Goal: Information Seeking & Learning: Check status

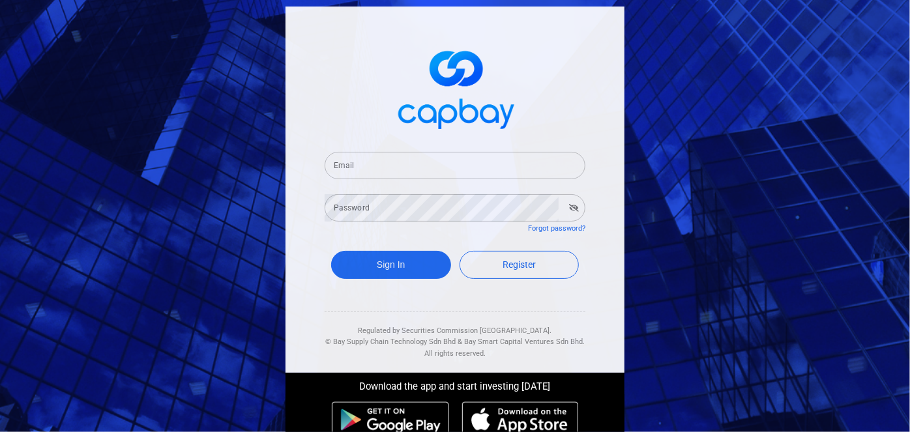
click at [388, 166] on input "Email" at bounding box center [455, 165] width 261 height 27
type input "[EMAIL_ADDRESS][DOMAIN_NAME]"
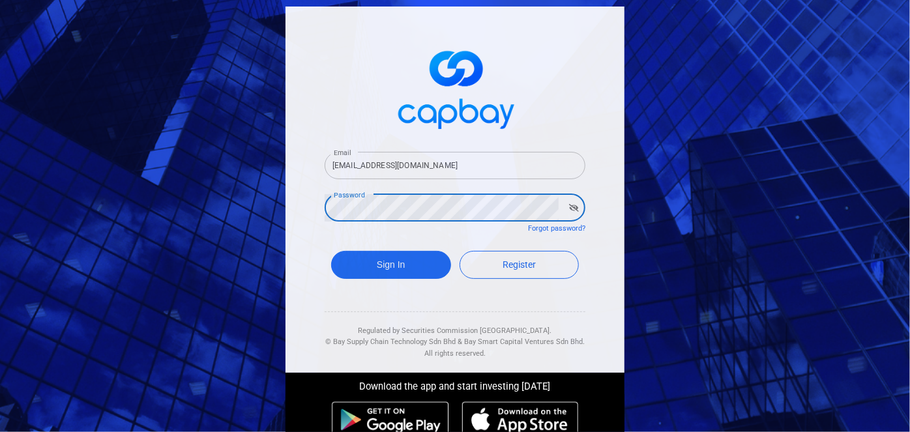
click at [569, 209] on icon "button" at bounding box center [574, 208] width 10 height 8
click at [398, 260] on button "Sign In" at bounding box center [391, 265] width 120 height 28
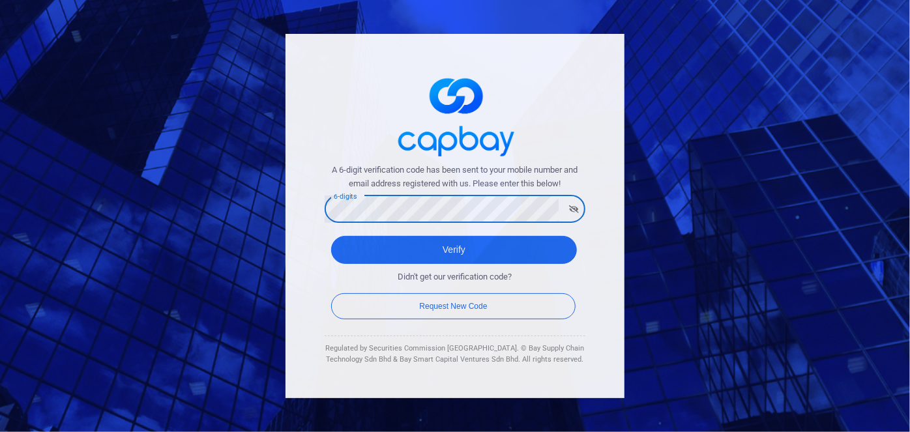
click at [577, 211] on icon "button" at bounding box center [574, 209] width 10 height 8
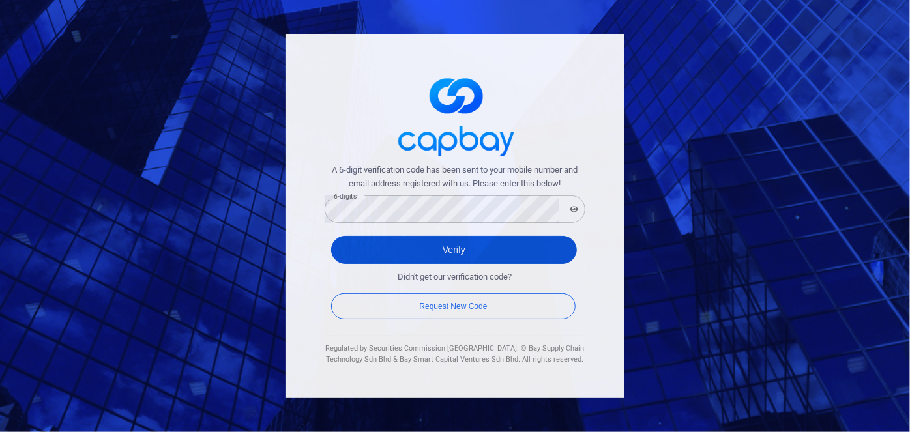
click at [426, 249] on button "Verify" at bounding box center [454, 250] width 246 height 28
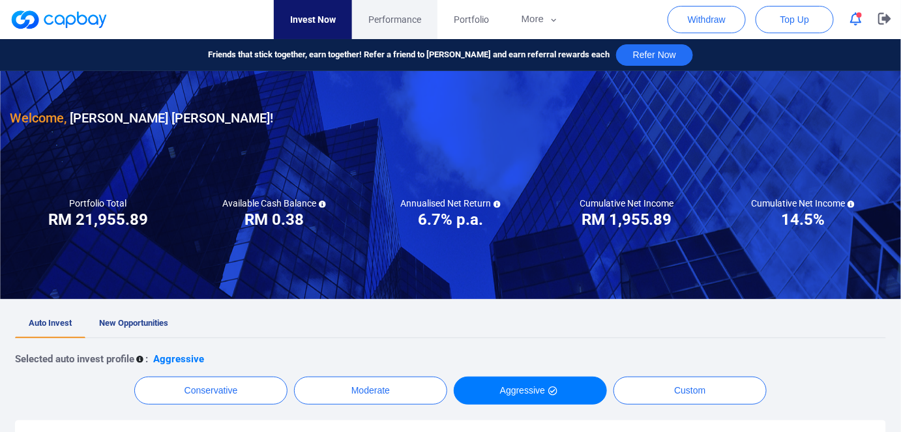
click at [401, 18] on span "Performance" at bounding box center [394, 19] width 53 height 14
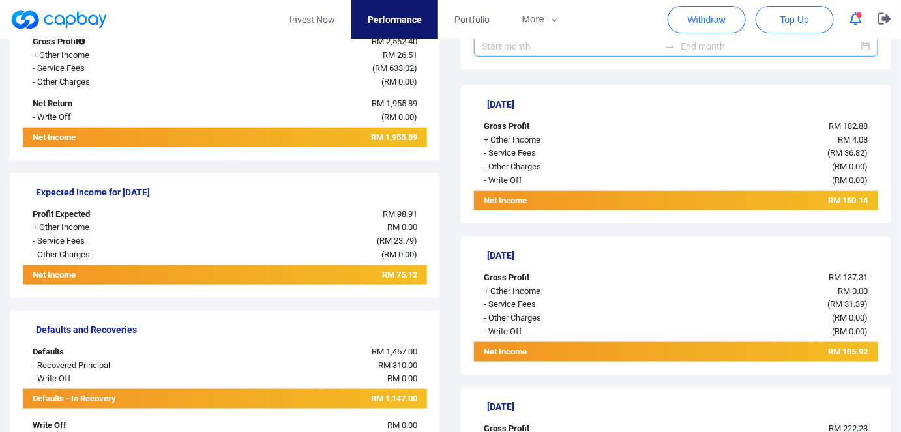
scroll to position [296, 0]
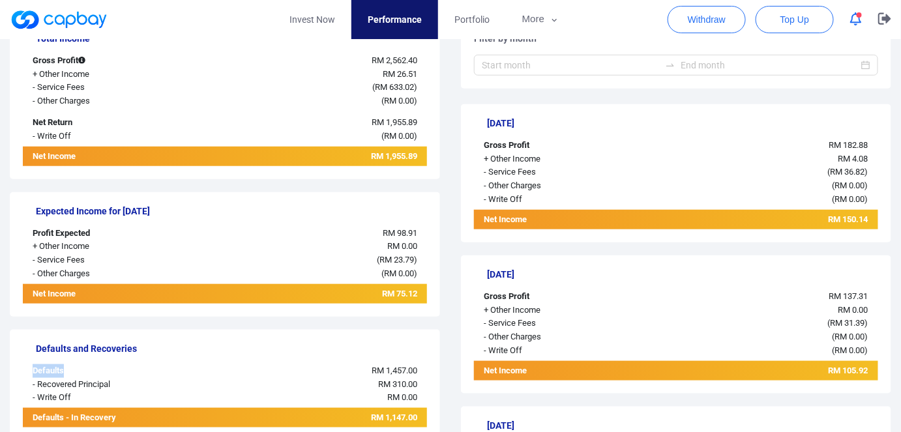
drag, startPoint x: 33, startPoint y: 368, endPoint x: 93, endPoint y: 365, distance: 60.7
click at [93, 365] on div "Defaults" at bounding box center [107, 372] width 168 height 14
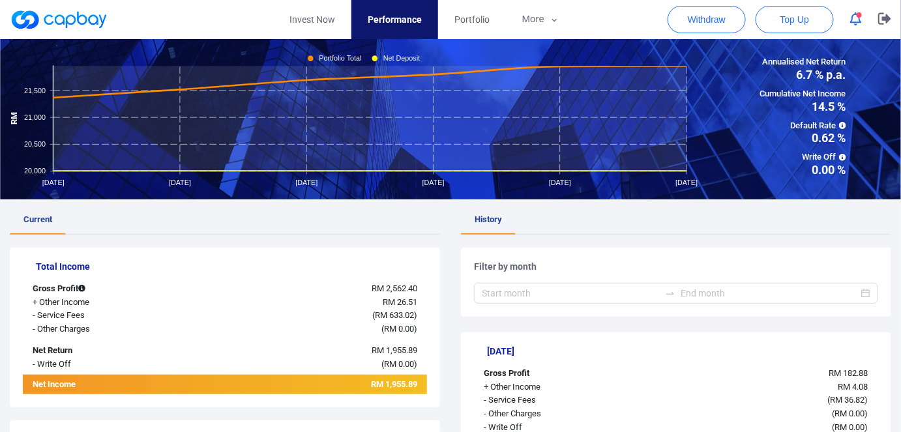
scroll to position [0, 0]
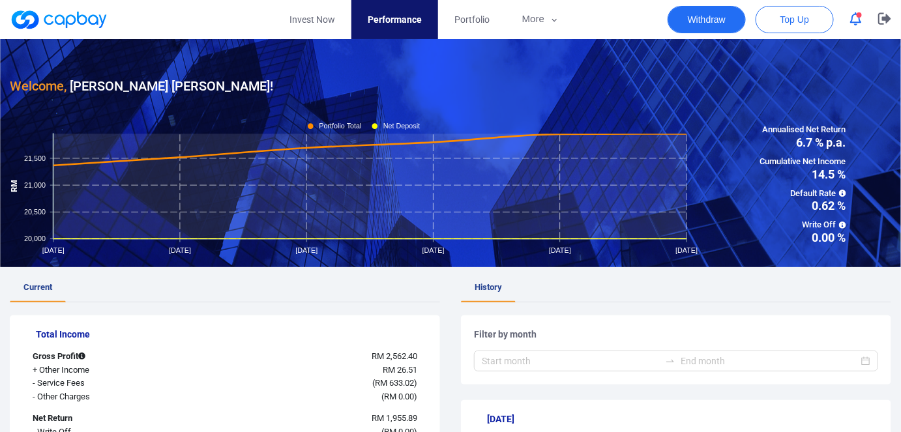
click at [710, 20] on button "Withdraw" at bounding box center [707, 19] width 78 height 27
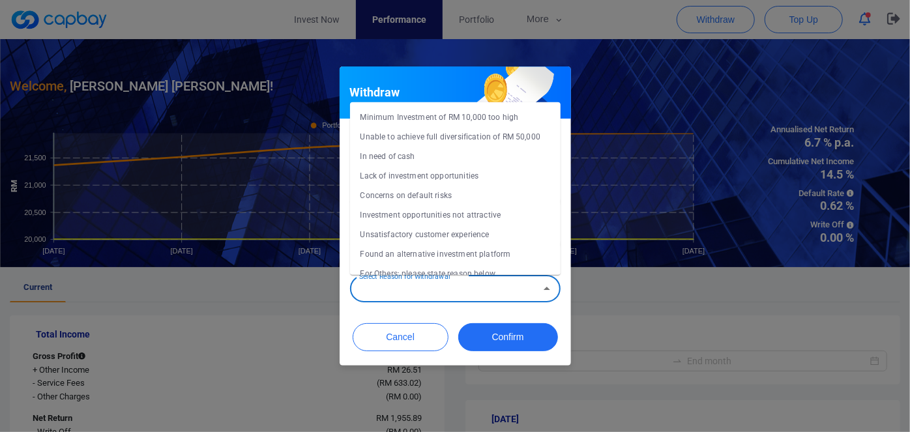
click at [518, 295] on input "Select Reason for Withdrawal" at bounding box center [444, 289] width 181 height 24
click at [650, 297] on div "Withdraw Total Cash Balance RM 0.38 Select Bank Account Select Bank Account Amo…" at bounding box center [455, 216] width 910 height 432
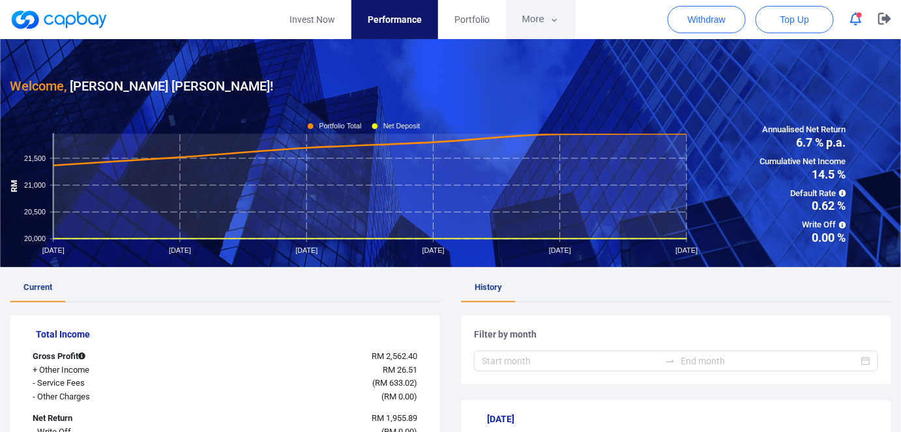
click at [543, 21] on button "More" at bounding box center [541, 19] width 70 height 39
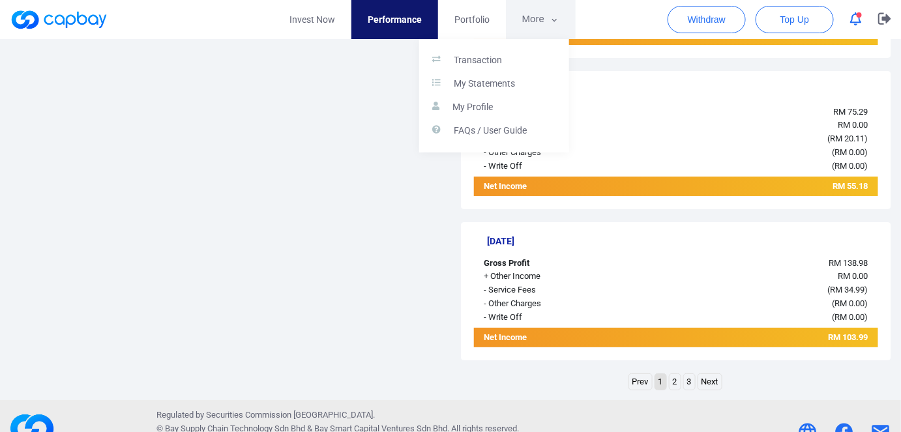
scroll to position [1563, 0]
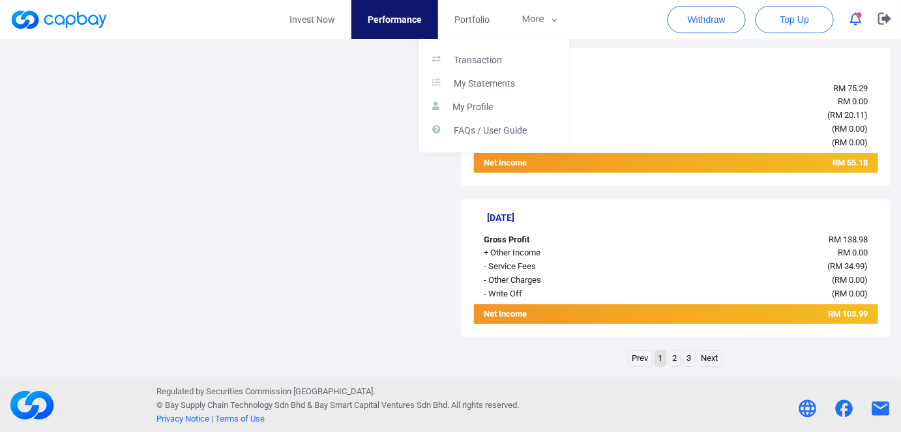
click at [274, 331] on button "button" at bounding box center [450, 216] width 901 height 432
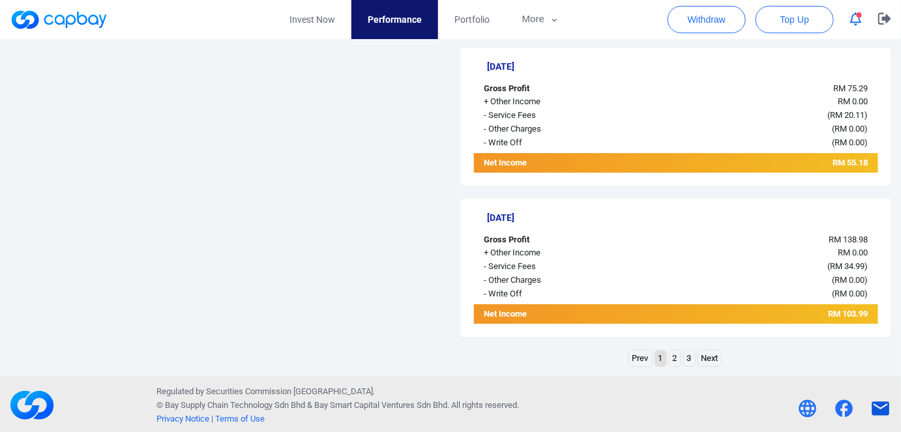
click at [879, 408] on icon at bounding box center [882, 409] width 18 height 14
click at [508, 228] on div "[DATE] Gross Profit RM 138.98 + Other Income RM 0.00 - Service Fees ( RM 34.99 …" at bounding box center [676, 268] width 430 height 138
click at [884, 403] on icon at bounding box center [882, 409] width 18 height 14
click at [841, 408] on icon at bounding box center [844, 408] width 21 height 21
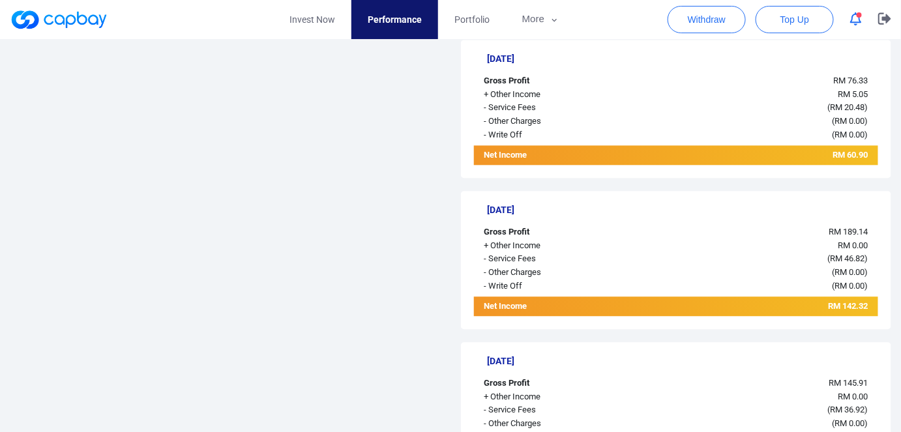
scroll to position [911, 0]
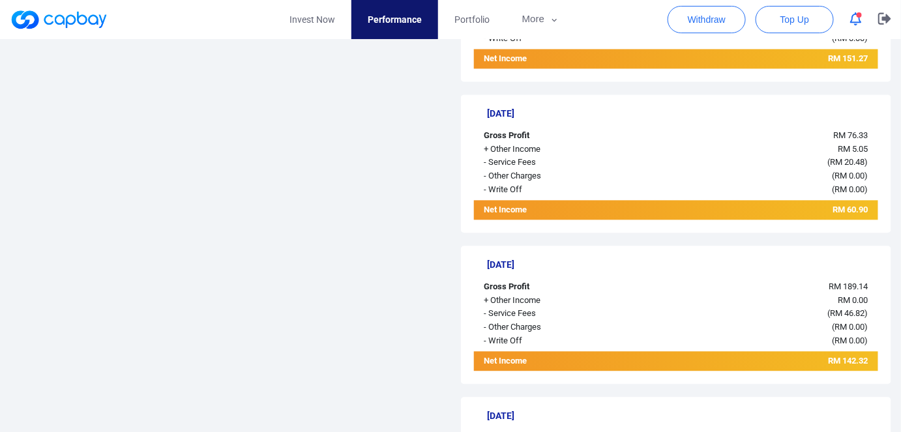
click at [857, 20] on icon "button" at bounding box center [856, 19] width 12 height 14
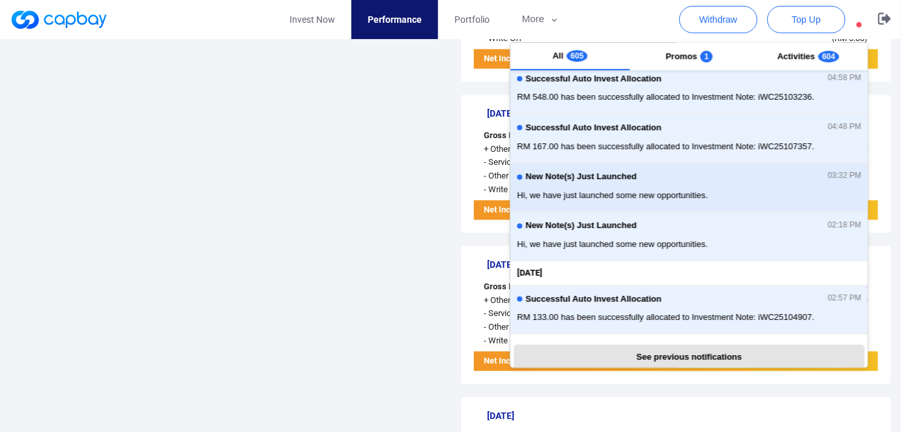
scroll to position [312, 0]
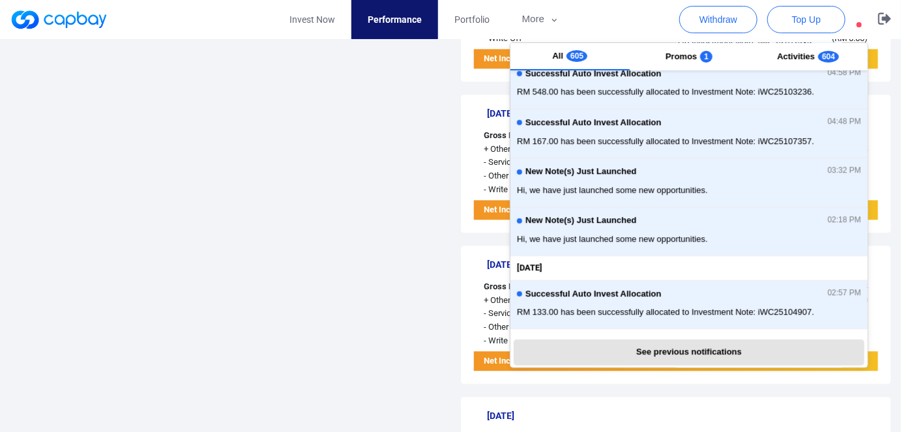
click at [374, 228] on div "Current Total Income Gross Profit RM 2,562.40 + Other Income RM 26.51 - Service…" at bounding box center [225, 193] width 430 height 1660
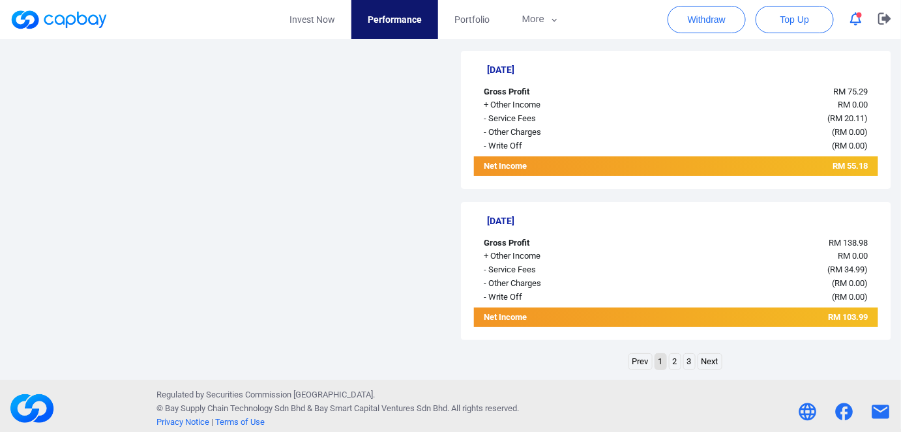
scroll to position [1563, 0]
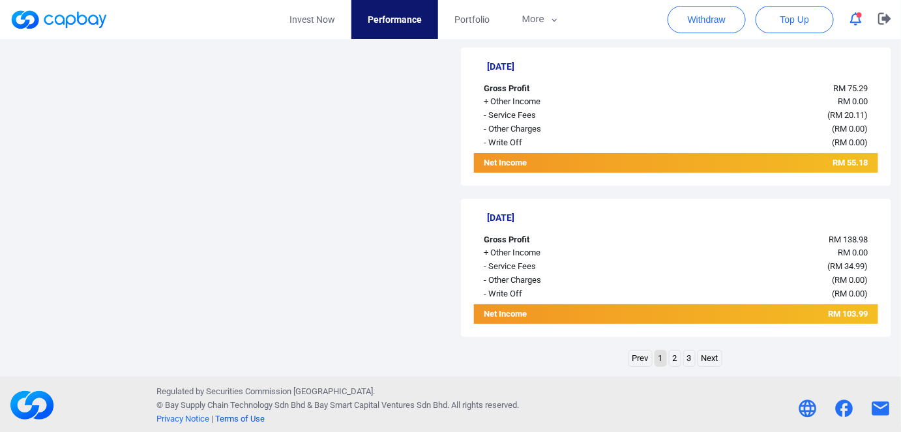
click at [251, 419] on link "Terms of Use" at bounding box center [240, 419] width 50 height 10
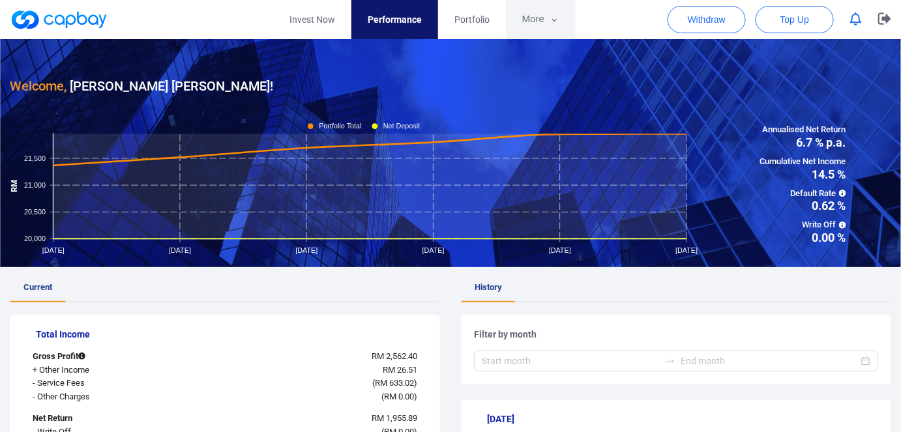
click at [537, 16] on button "More" at bounding box center [541, 19] width 70 height 39
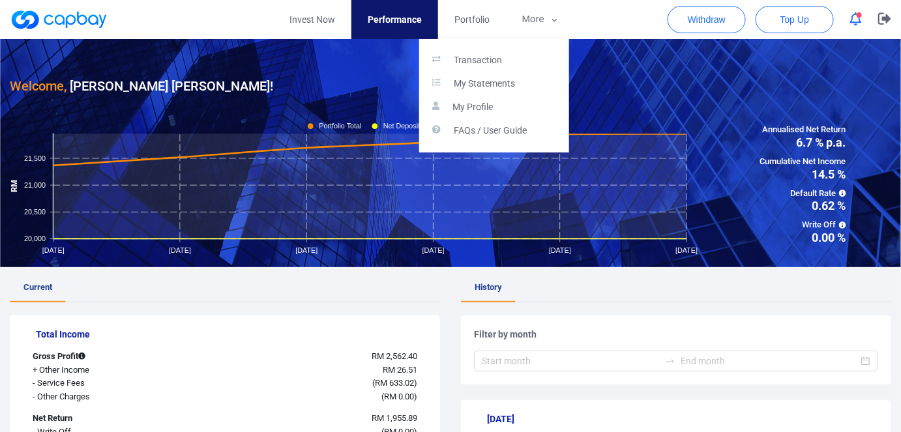
click at [314, 21] on button "button" at bounding box center [450, 216] width 901 height 432
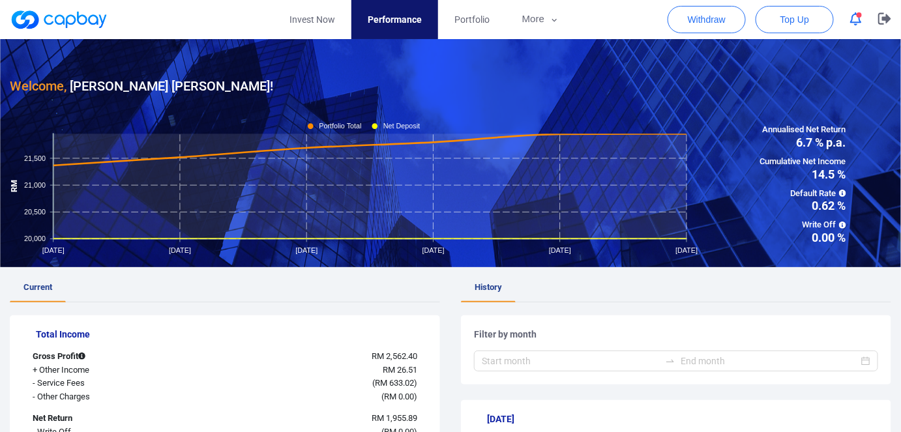
click at [406, 26] on span "Performance" at bounding box center [395, 19] width 54 height 14
click at [540, 21] on button "More" at bounding box center [541, 19] width 70 height 39
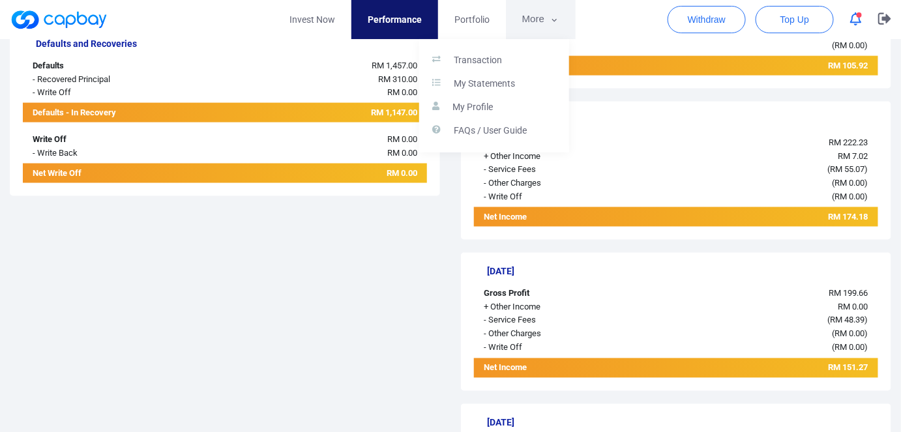
scroll to position [496, 0]
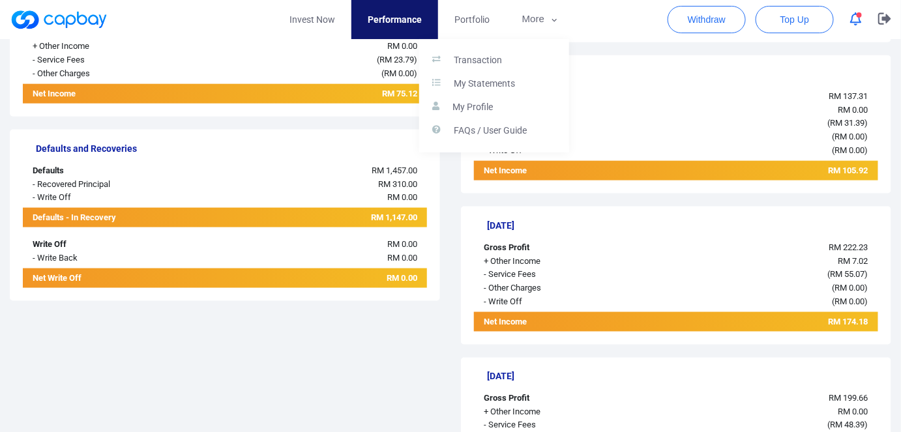
click at [541, 22] on button "button" at bounding box center [450, 216] width 901 height 432
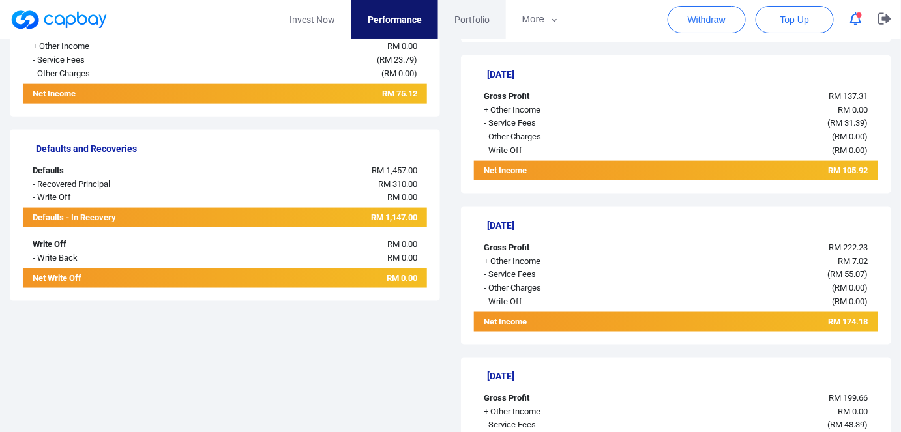
click at [480, 28] on link "Portfolio" at bounding box center [472, 19] width 68 height 39
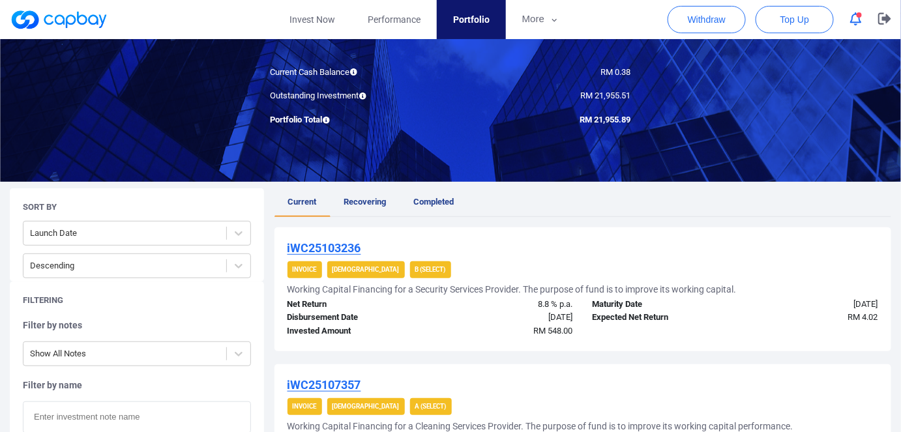
scroll to position [118, 0]
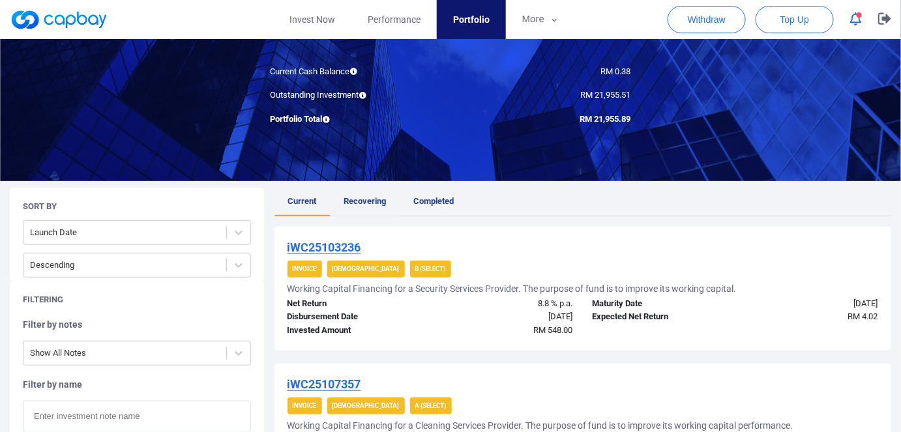
click at [376, 200] on span "Recovering" at bounding box center [365, 201] width 42 height 10
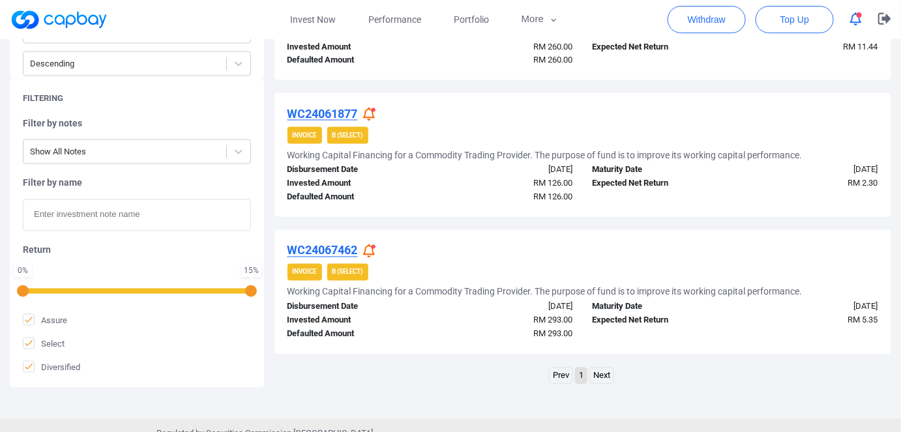
scroll to position [705, 0]
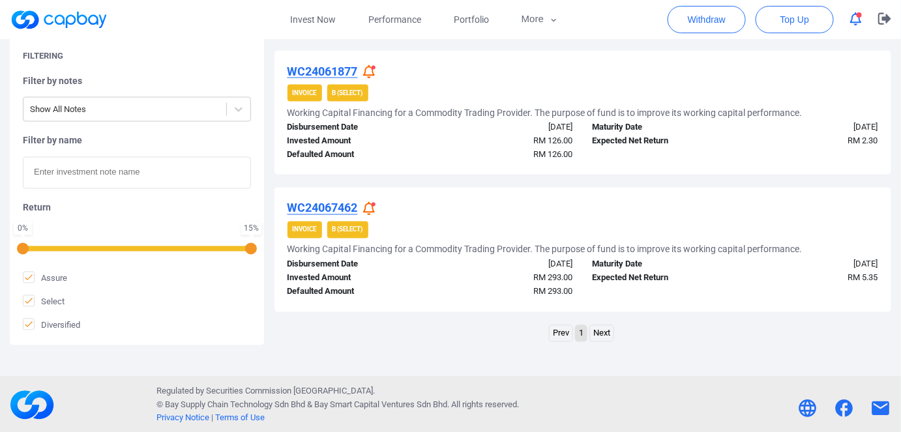
click at [601, 326] on link "Next" at bounding box center [601, 334] width 23 height 16
click at [594, 334] on link "Next" at bounding box center [601, 334] width 23 height 16
click at [604, 330] on link "Next" at bounding box center [601, 334] width 23 height 16
click at [605, 334] on link "Next" at bounding box center [601, 334] width 23 height 16
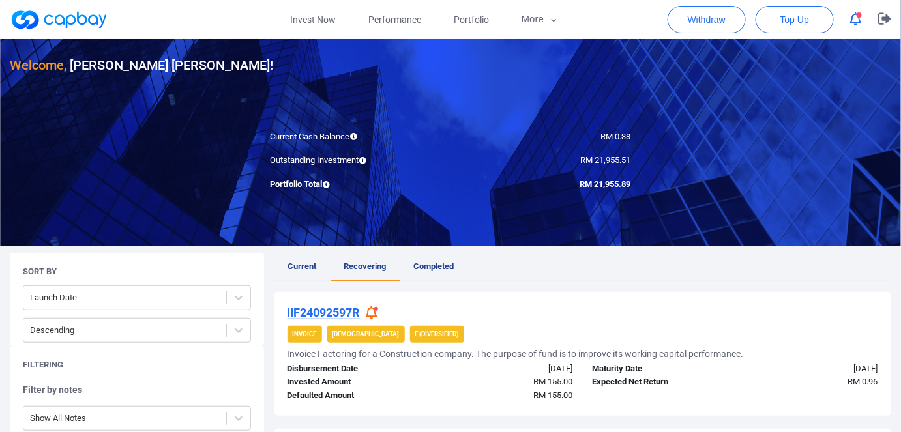
scroll to position [290, 0]
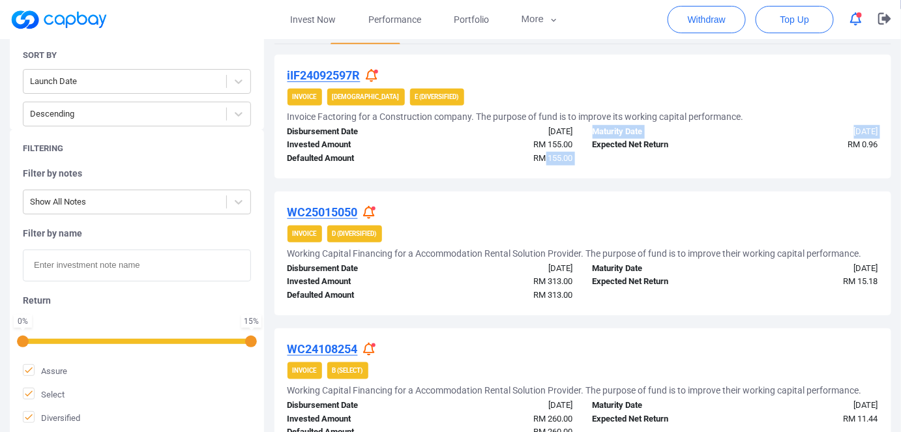
drag, startPoint x: 549, startPoint y: 158, endPoint x: 586, endPoint y: 162, distance: 37.3
click at [586, 162] on div "Disbursement Date 11 Feb 2025 Invested Amount RM 155.00 Defaulted Amount RM 155…" at bounding box center [583, 145] width 610 height 40
drag, startPoint x: 544, startPoint y: 292, endPoint x: 590, endPoint y: 297, distance: 45.9
click at [590, 297] on div "Disbursement Date 10 Jan 2025 Invested Amount RM 313.00 Defaulted Amount RM 313…" at bounding box center [583, 282] width 610 height 40
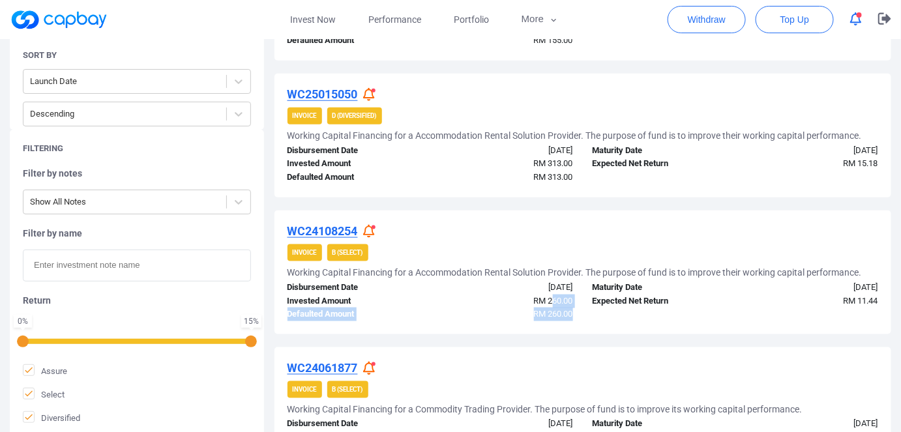
drag, startPoint x: 551, startPoint y: 306, endPoint x: 575, endPoint y: 312, distance: 25.0
click at [575, 312] on div "Disbursement Date 10 Oct 2024 Invested Amount RM 260.00 Defaulted Amount RM 260…" at bounding box center [430, 301] width 305 height 40
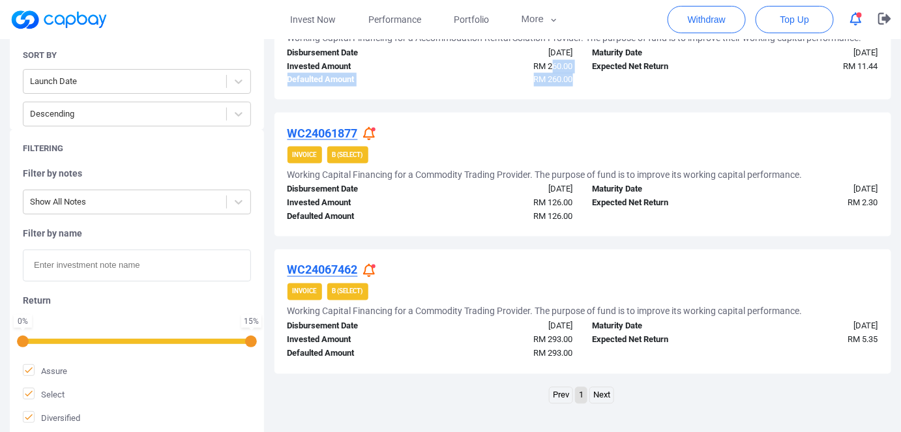
scroll to position [646, 0]
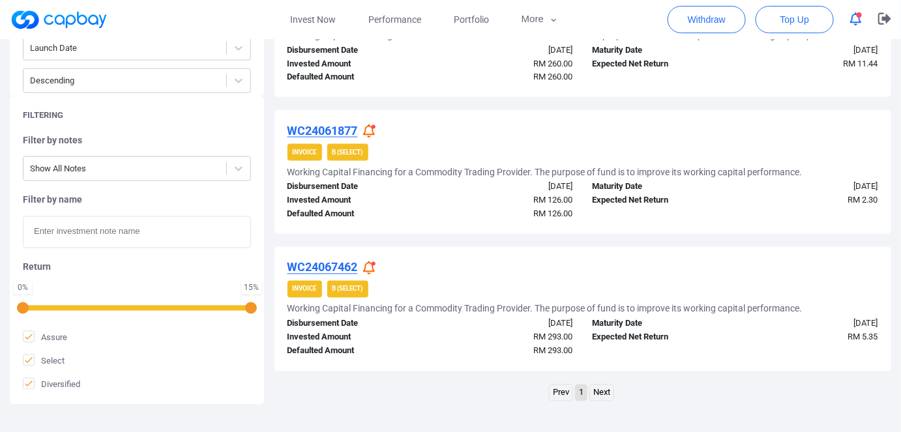
click at [601, 388] on link "Next" at bounding box center [601, 393] width 23 height 16
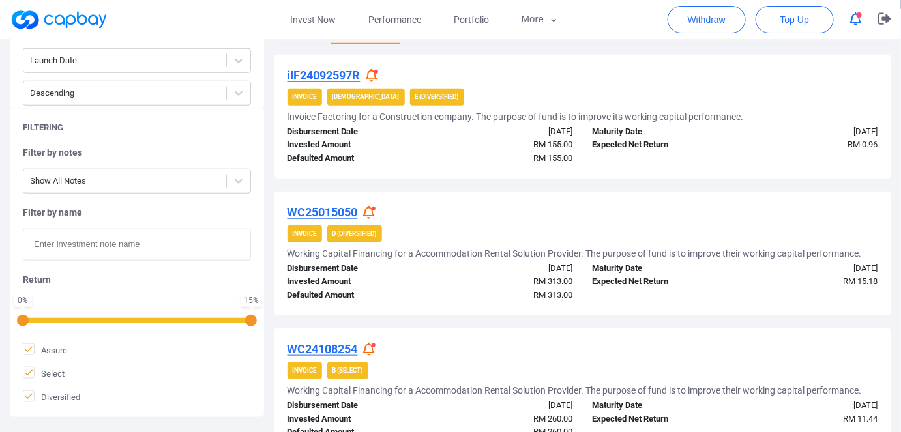
scroll to position [112, 0]
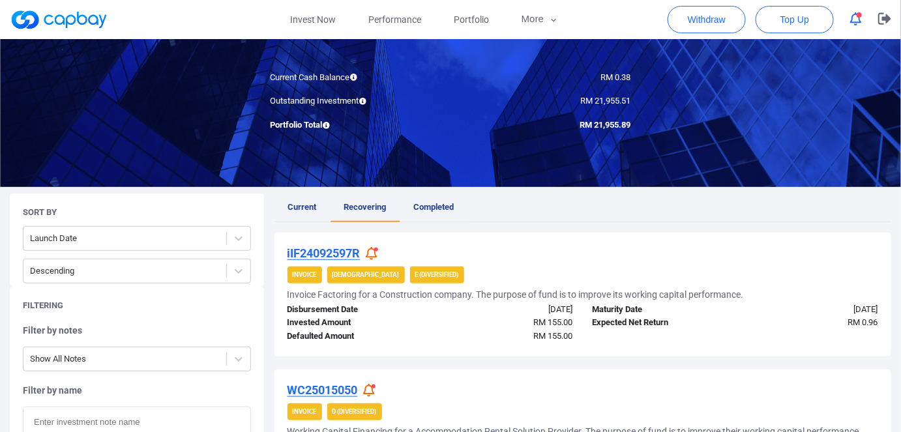
click at [440, 207] on span "Completed" at bounding box center [434, 207] width 40 height 10
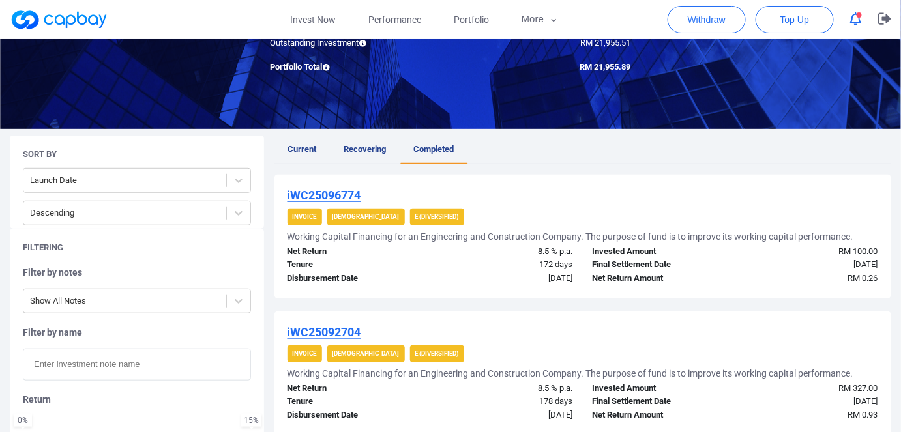
scroll to position [118, 0]
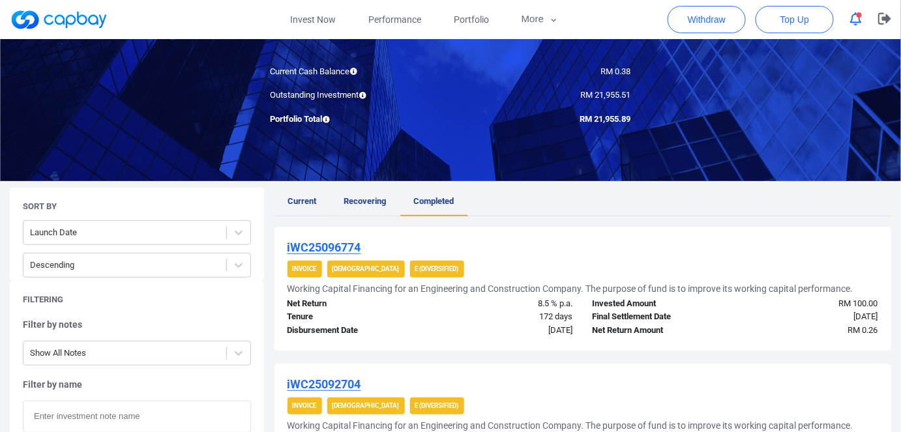
click at [359, 198] on span "Recovering" at bounding box center [365, 201] width 42 height 10
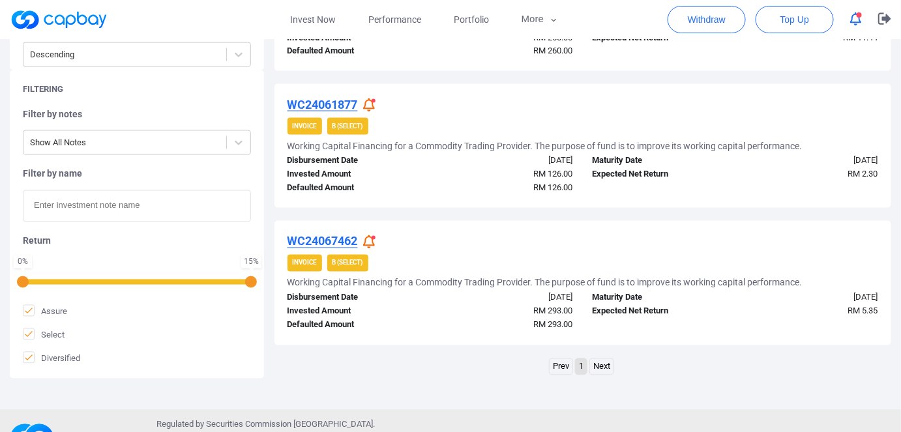
scroll to position [705, 0]
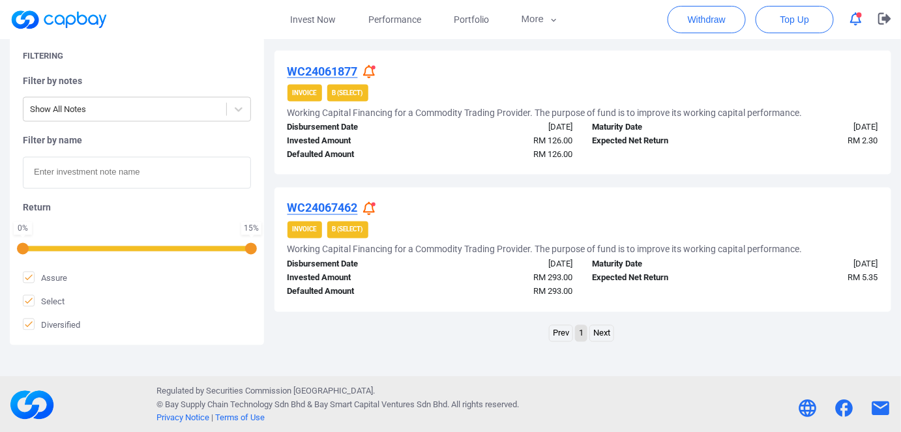
click at [603, 334] on link "Next" at bounding box center [601, 334] width 23 height 16
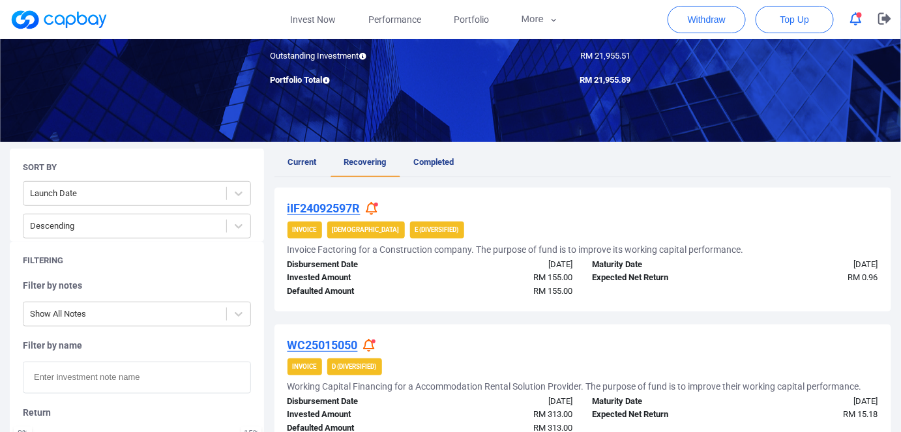
scroll to position [0, 0]
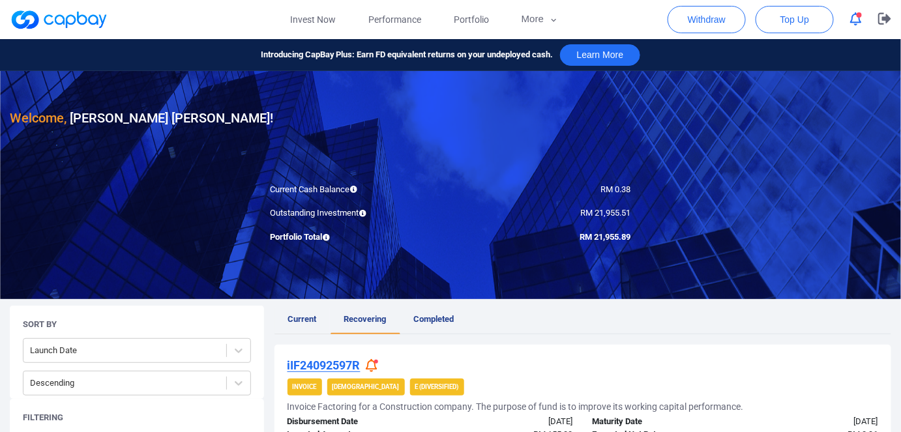
click at [308, 319] on span "Current" at bounding box center [302, 319] width 29 height 10
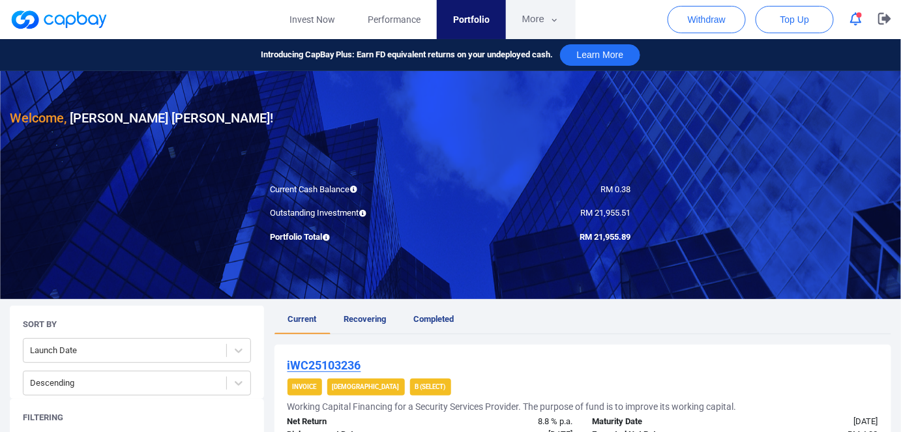
click at [548, 20] on button "More" at bounding box center [541, 19] width 70 height 39
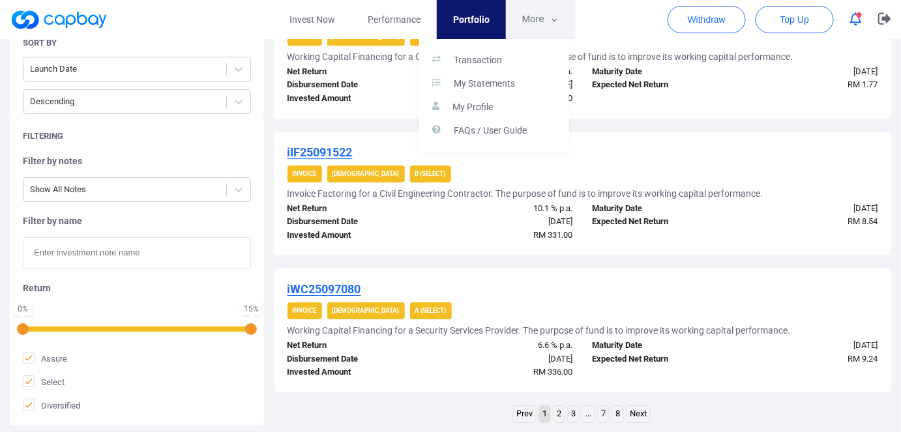
scroll to position [1367, 0]
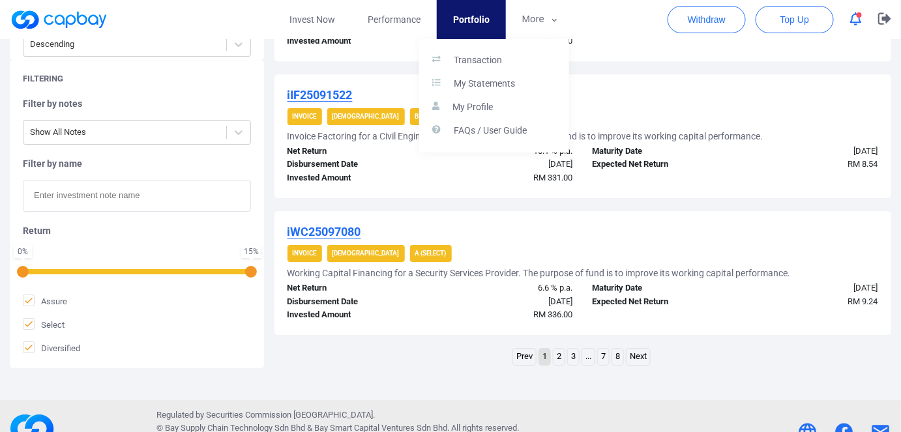
click at [795, 370] on button "button" at bounding box center [450, 216] width 901 height 432
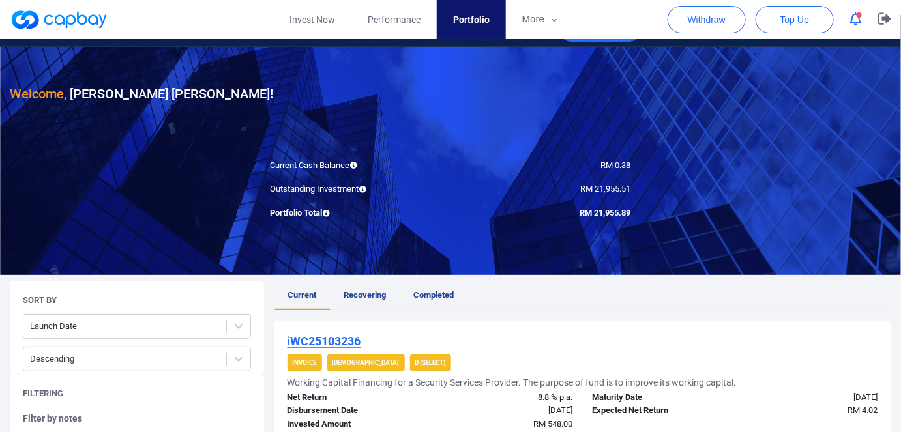
scroll to position [3, 0]
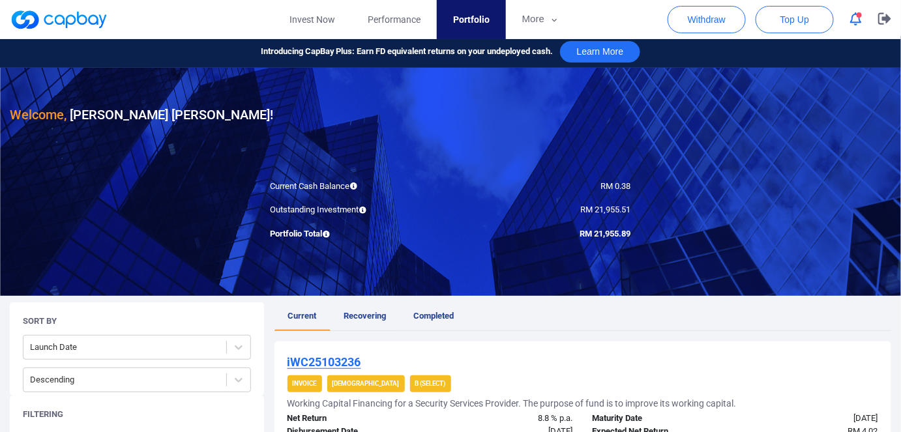
click at [352, 318] on span "Recovering" at bounding box center [365, 316] width 42 height 10
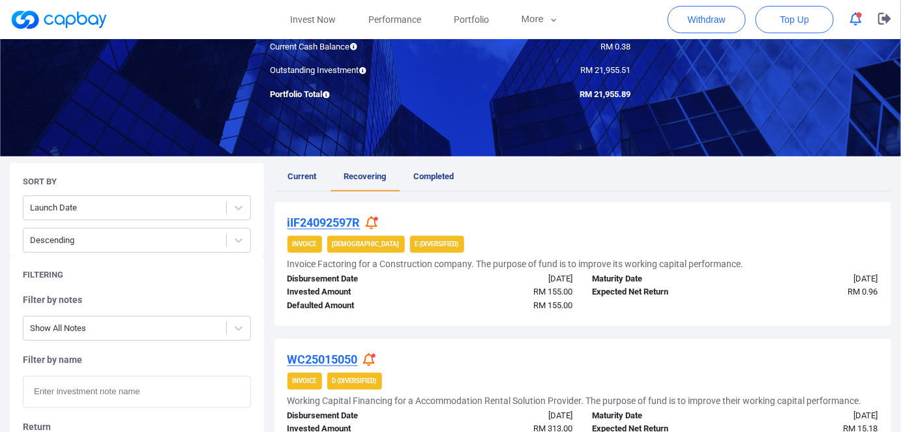
scroll to position [237, 0]
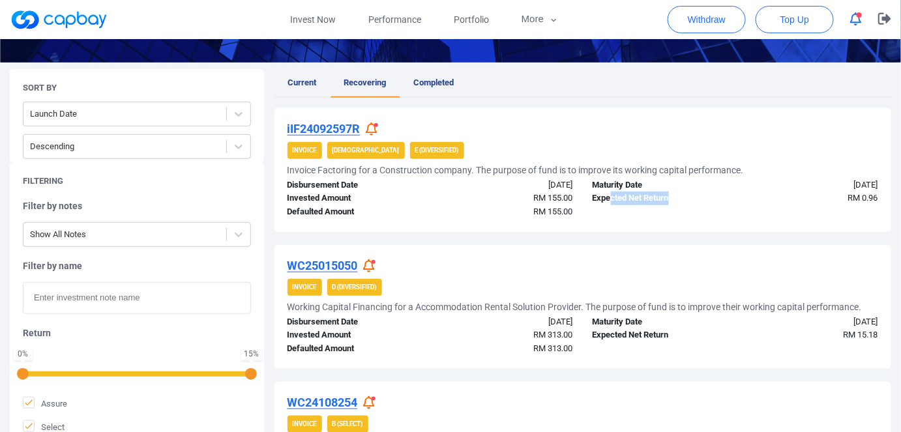
drag, startPoint x: 612, startPoint y: 198, endPoint x: 680, endPoint y: 198, distance: 67.8
click at [680, 198] on div "Expected Net Return" at bounding box center [659, 199] width 153 height 14
click at [612, 189] on div "Maturity Date" at bounding box center [659, 186] width 153 height 14
drag, startPoint x: 528, startPoint y: 183, endPoint x: 579, endPoint y: 184, distance: 50.9
click at [579, 184] on div "11 Feb 2025" at bounding box center [506, 186] width 153 height 14
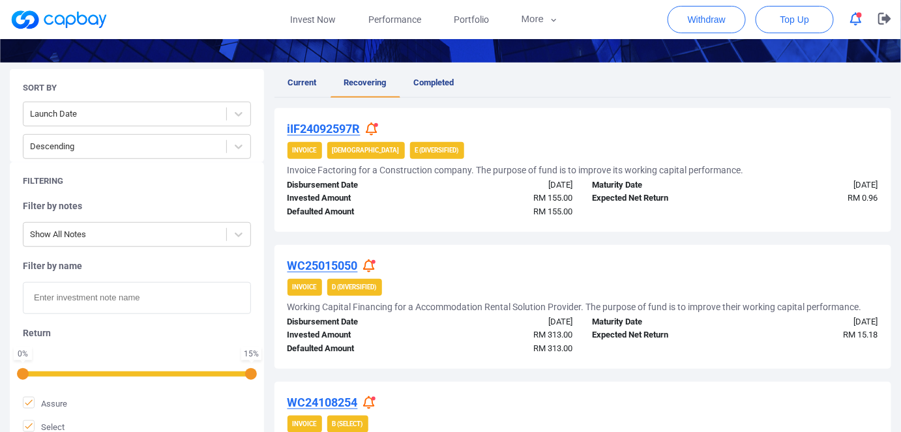
drag, startPoint x: 530, startPoint y: 213, endPoint x: 600, endPoint y: 193, distance: 72.5
click at [530, 213] on div "RM 155.00" at bounding box center [506, 212] width 153 height 14
drag, startPoint x: 601, startPoint y: 181, endPoint x: 678, endPoint y: 181, distance: 76.3
click at [678, 181] on div "Maturity Date" at bounding box center [659, 186] width 153 height 14
drag, startPoint x: 591, startPoint y: 196, endPoint x: 682, endPoint y: 200, distance: 90.8
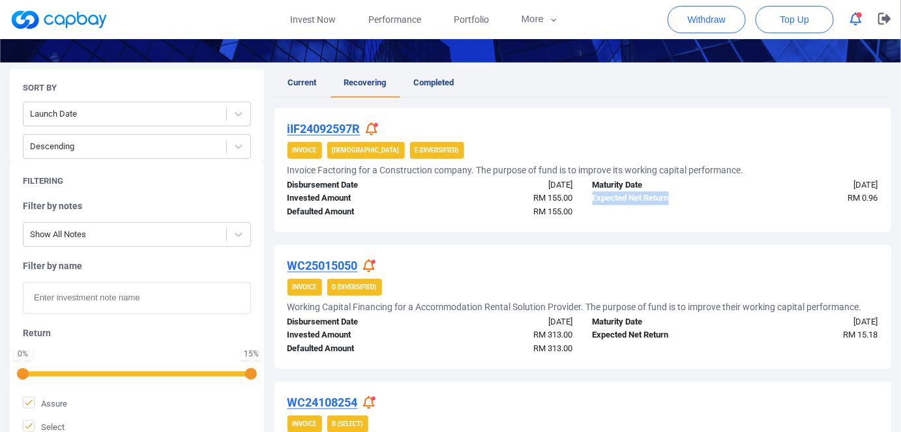
click at [682, 200] on div "Expected Net Return" at bounding box center [659, 199] width 153 height 14
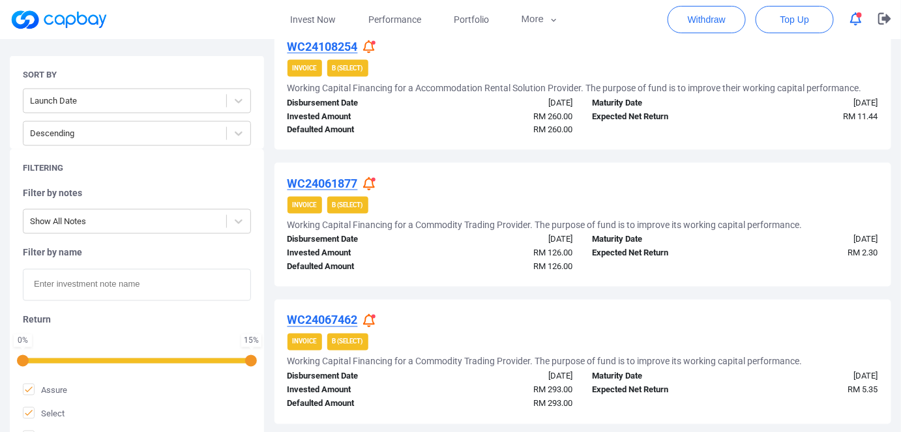
scroll to position [705, 0]
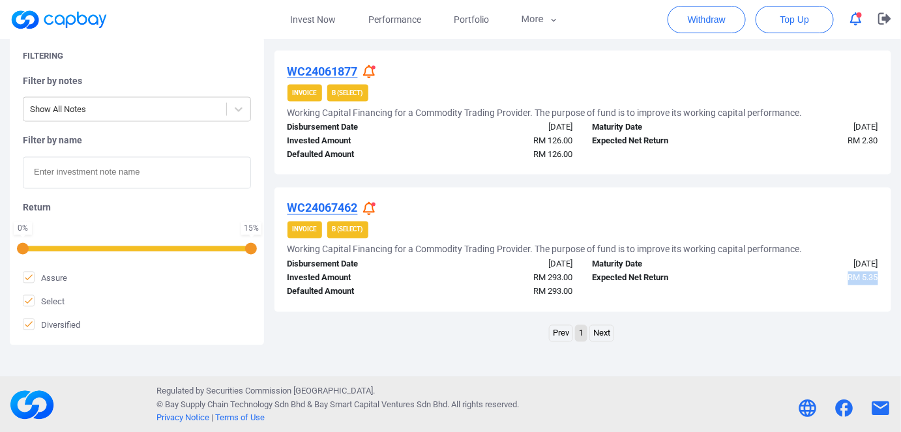
drag, startPoint x: 846, startPoint y: 278, endPoint x: 910, endPoint y: 280, distance: 64.0
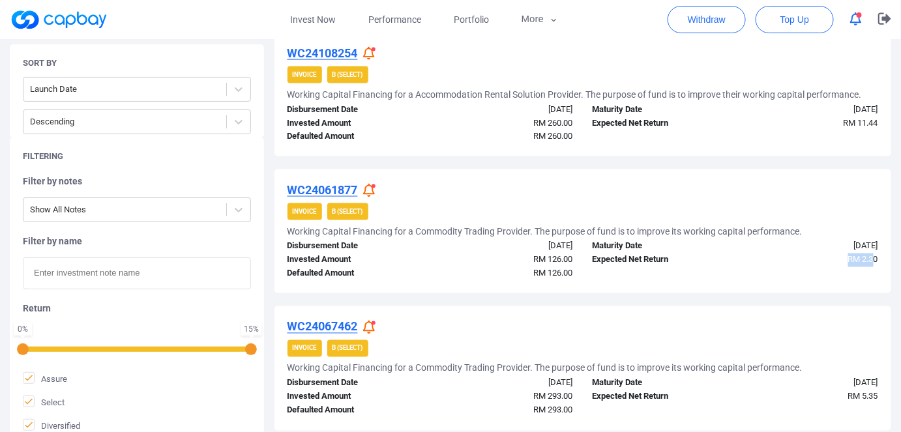
drag, startPoint x: 848, startPoint y: 260, endPoint x: 875, endPoint y: 260, distance: 26.7
click at [875, 260] on span "RM 2.30" at bounding box center [863, 260] width 30 height 10
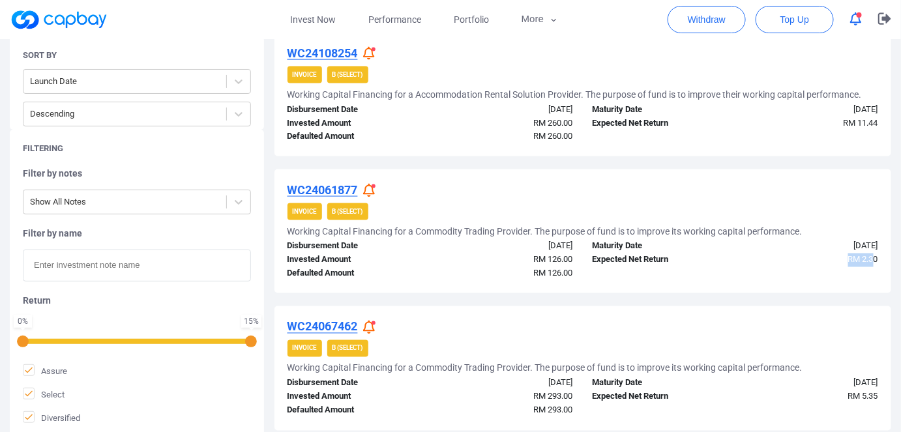
scroll to position [646, 0]
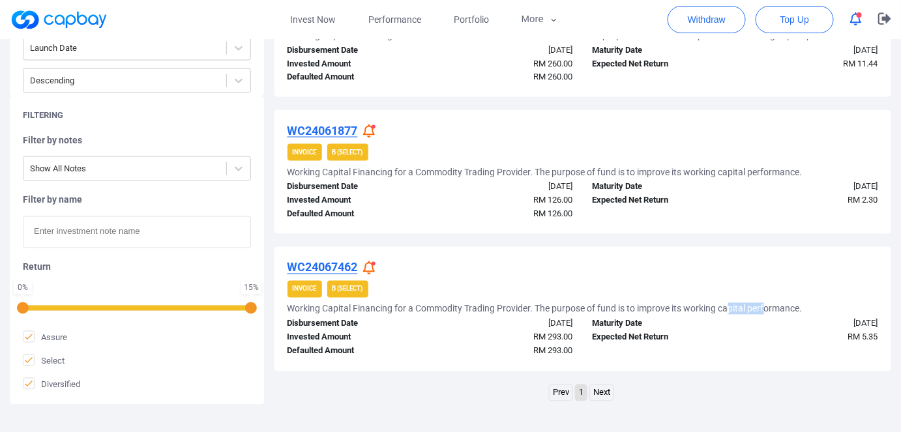
drag, startPoint x: 733, startPoint y: 307, endPoint x: 766, endPoint y: 308, distance: 33.3
click at [766, 308] on h5 "Working Capital Financing for a Commodity Trading Provider. The purpose of fund…" at bounding box center [545, 309] width 515 height 12
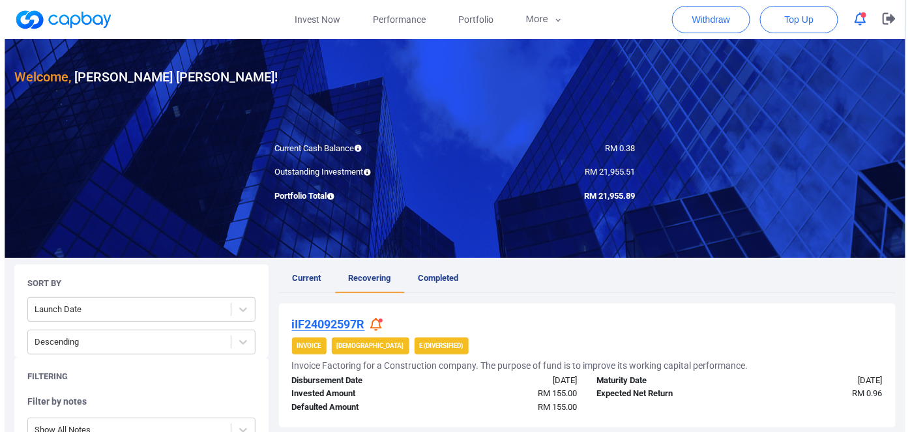
scroll to position [0, 0]
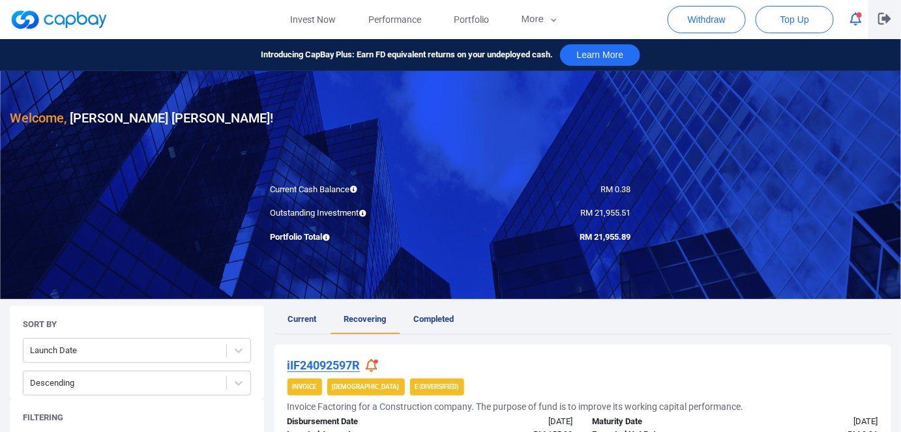
click at [885, 20] on icon "button" at bounding box center [884, 19] width 13 height 12
